Goal: Navigation & Orientation: Find specific page/section

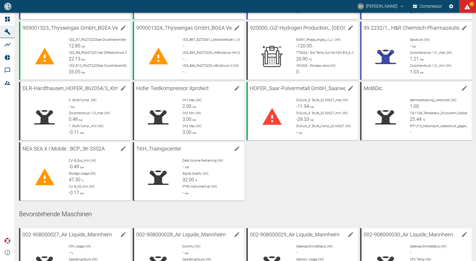
scroll to position [288, 0]
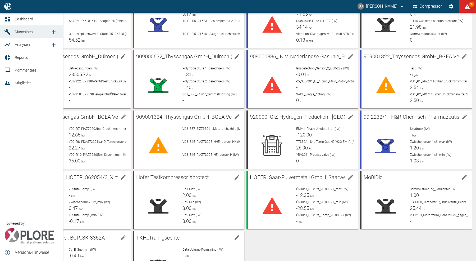
click at [6, 17] on icon at bounding box center [7, 19] width 5 height 5
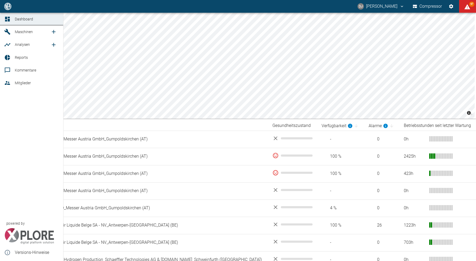
click at [18, 19] on span "Dashboard" at bounding box center [24, 19] width 18 height 4
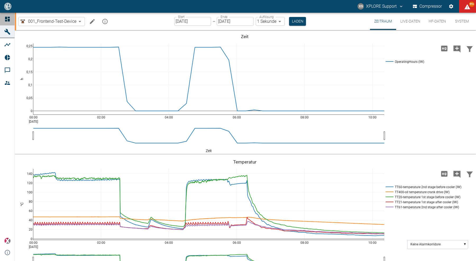
click at [7, 16] on icon at bounding box center [7, 19] width 6 height 6
